Goal: Task Accomplishment & Management: Complete application form

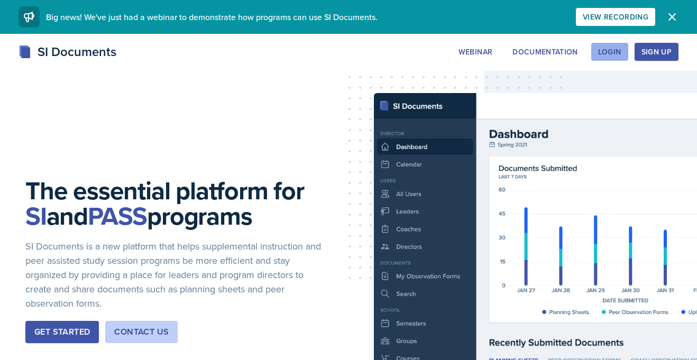
click at [611, 48] on div "Login" at bounding box center [609, 52] width 23 height 8
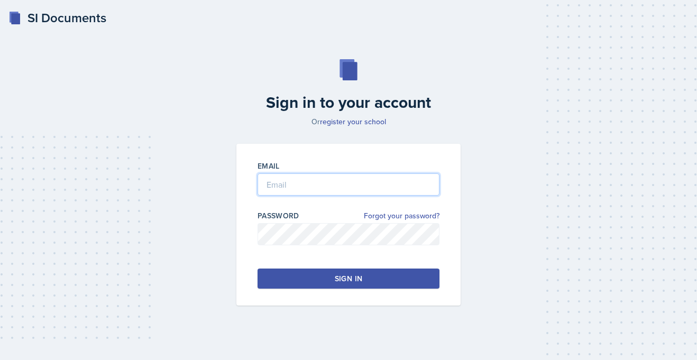
type input "[PERSON_NAME][EMAIL_ADDRESS][PERSON_NAME][DOMAIN_NAME]"
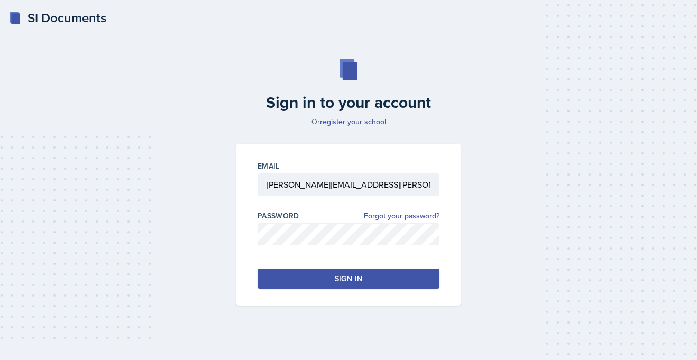
click at [314, 276] on button "Sign in" at bounding box center [349, 279] width 182 height 20
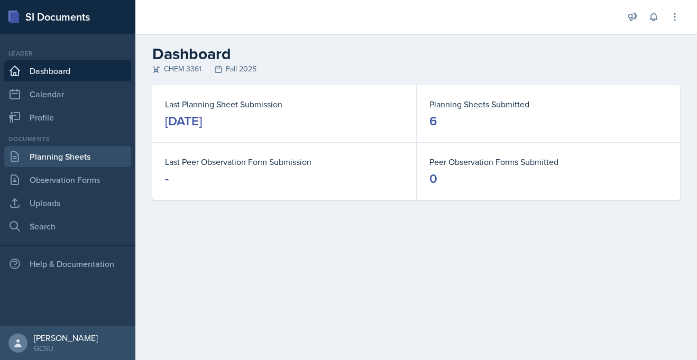
click at [68, 151] on link "Planning Sheets" at bounding box center [67, 156] width 127 height 21
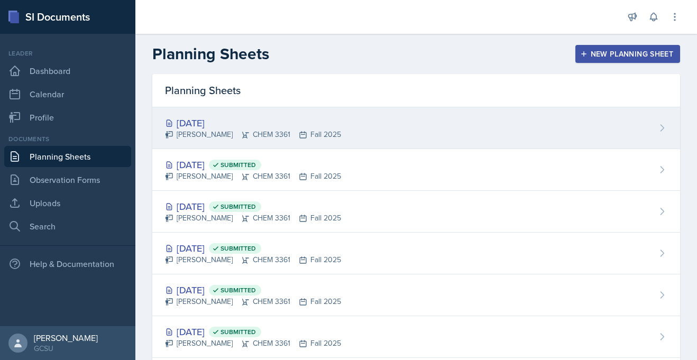
click at [271, 132] on div "[PERSON_NAME] CHEM 3361 Fall 2025" at bounding box center [253, 134] width 176 height 11
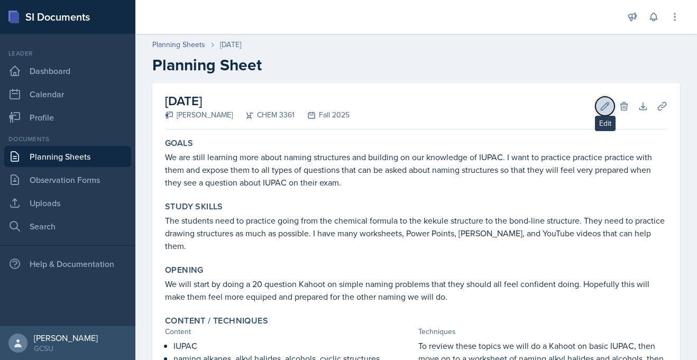
click at [598, 104] on button "Edit" at bounding box center [605, 106] width 19 height 19
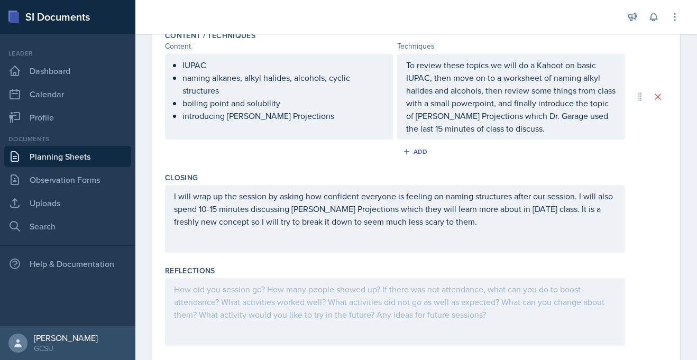
scroll to position [401, 0]
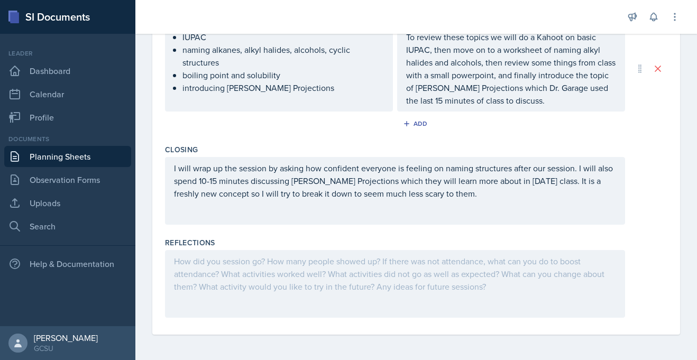
click at [230, 265] on div at bounding box center [395, 284] width 460 height 68
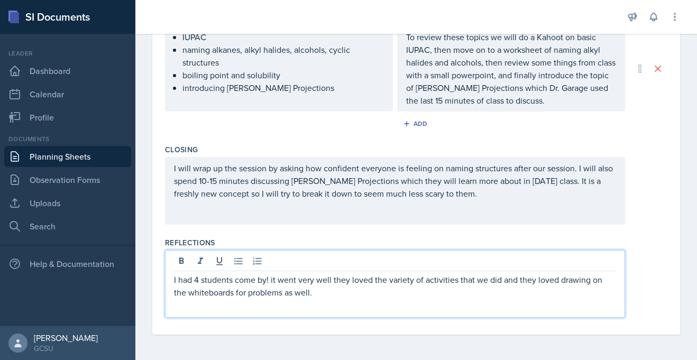
click at [272, 281] on p "I had 4 students come by! it went very well they loved the variety of activitie…" at bounding box center [395, 286] width 442 height 25
click at [301, 293] on p "I had 4 students come by! It went very well they loved the variety of activitie…" at bounding box center [395, 286] width 442 height 25
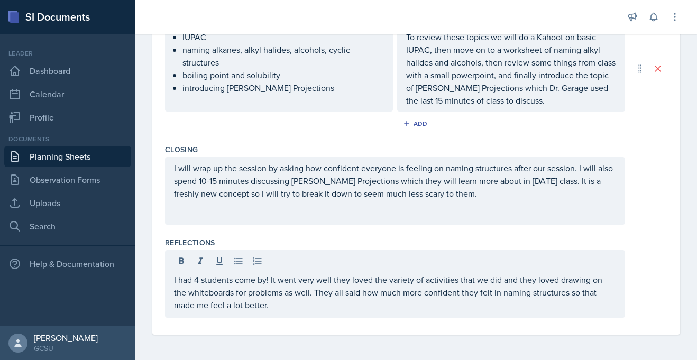
click at [270, 223] on div "I will wrap up the session by asking how confident everyone is feeling on namin…" at bounding box center [395, 191] width 460 height 68
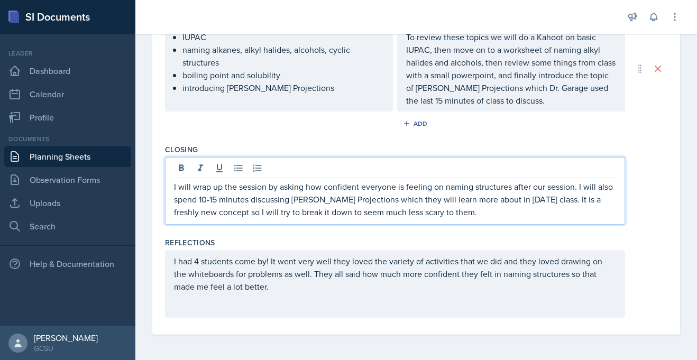
scroll to position [0, 0]
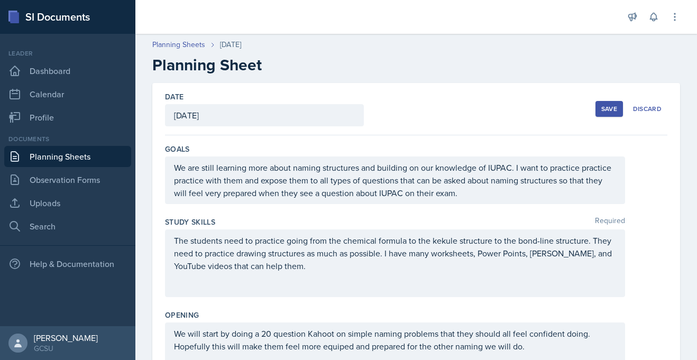
click at [607, 105] on div "Save" at bounding box center [610, 109] width 16 height 8
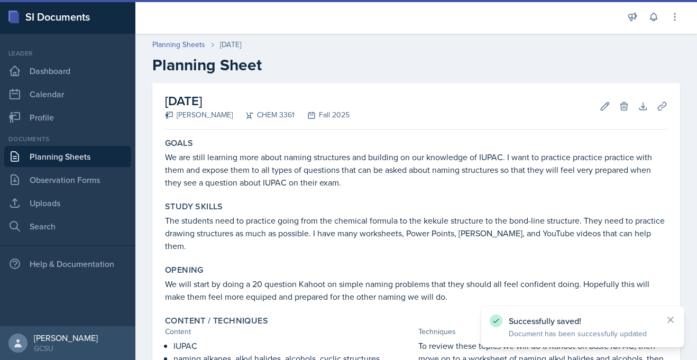
scroll to position [217, 0]
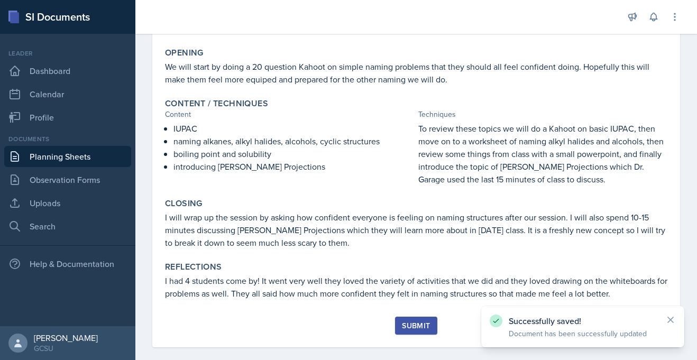
click at [417, 322] on div "Submit" at bounding box center [416, 326] width 28 height 8
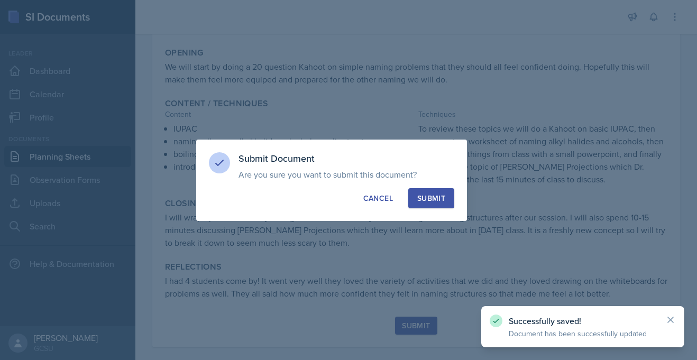
click at [434, 196] on div "Submit" at bounding box center [431, 198] width 28 height 11
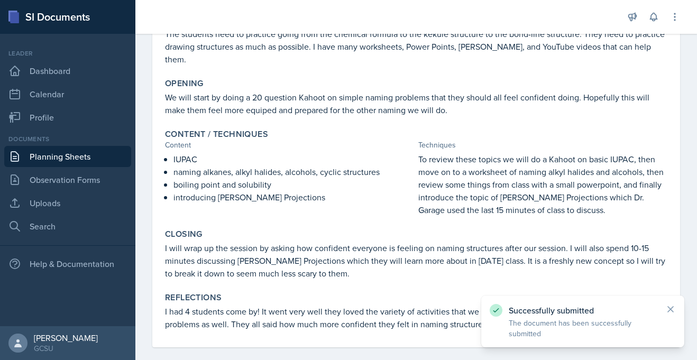
scroll to position [0, 0]
